Goal: Navigation & Orientation: Find specific page/section

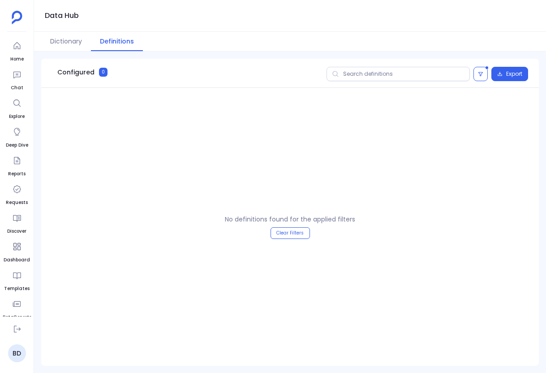
scroll to position [56, 0]
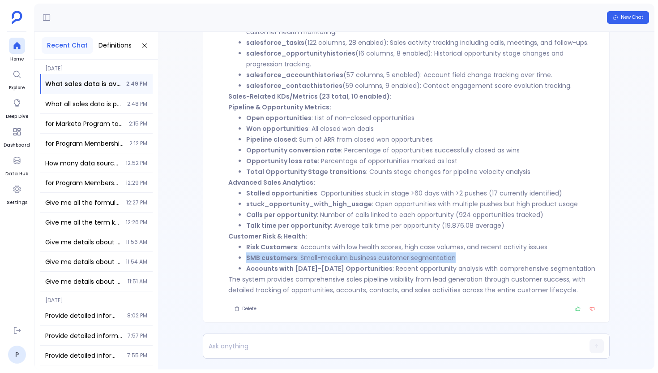
scroll to position [-239, 0]
